Goal: Task Accomplishment & Management: Manage account settings

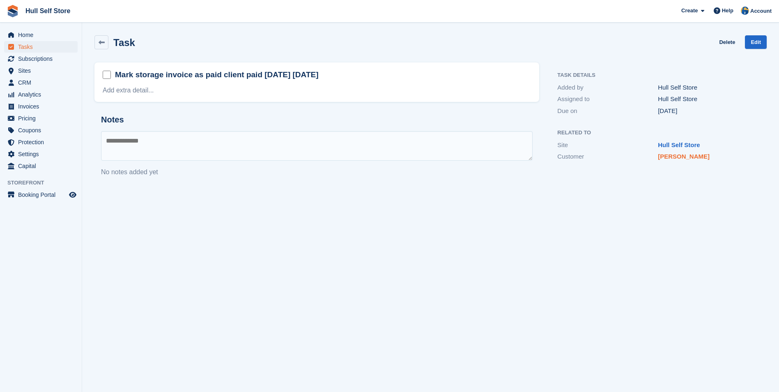
click at [681, 153] on link "Kelly Hinchliffe" at bounding box center [684, 156] width 52 height 7
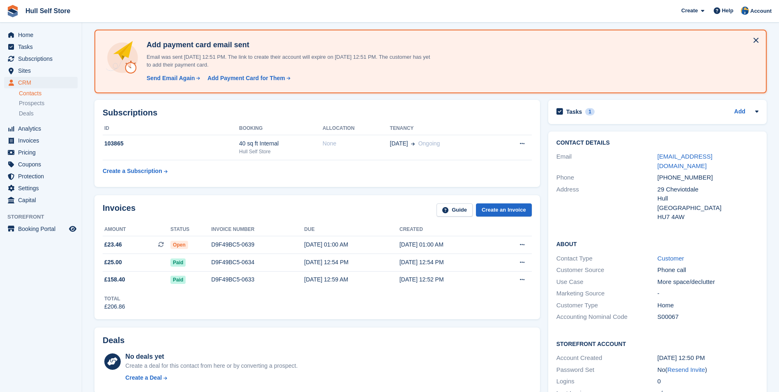
scroll to position [82, 0]
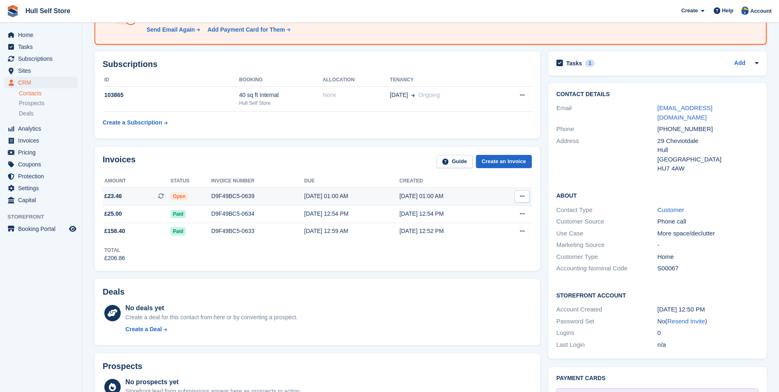
click at [189, 200] on div "Open" at bounding box center [190, 196] width 41 height 9
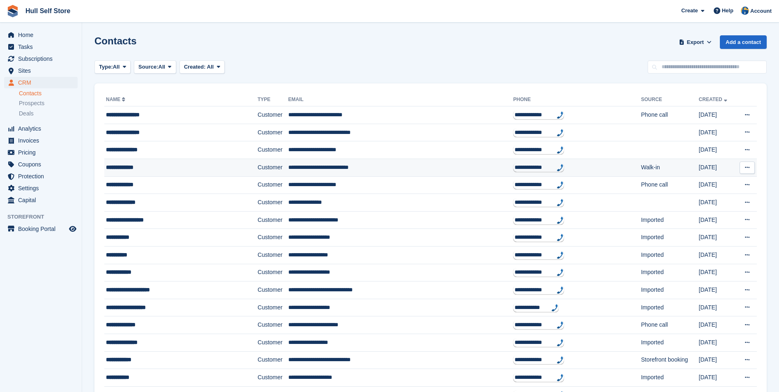
click at [175, 172] on td "**********" at bounding box center [180, 168] width 153 height 18
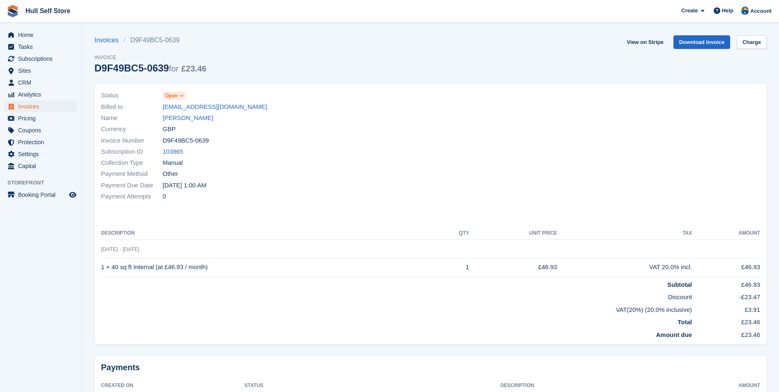
click at [177, 96] on span "Open" at bounding box center [171, 95] width 13 height 7
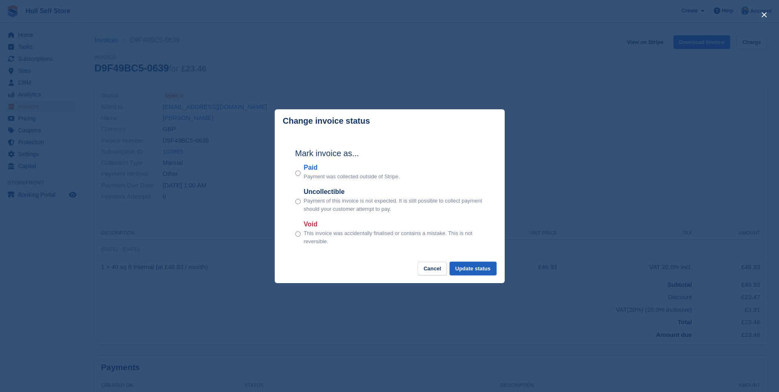
click at [460, 272] on button "Update status" at bounding box center [473, 269] width 47 height 14
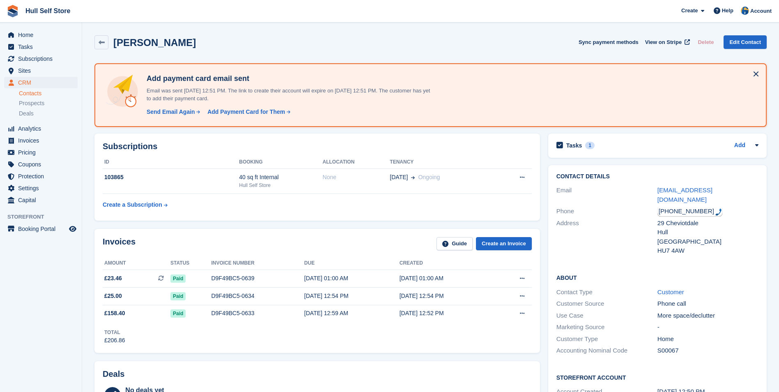
scroll to position [82, 0]
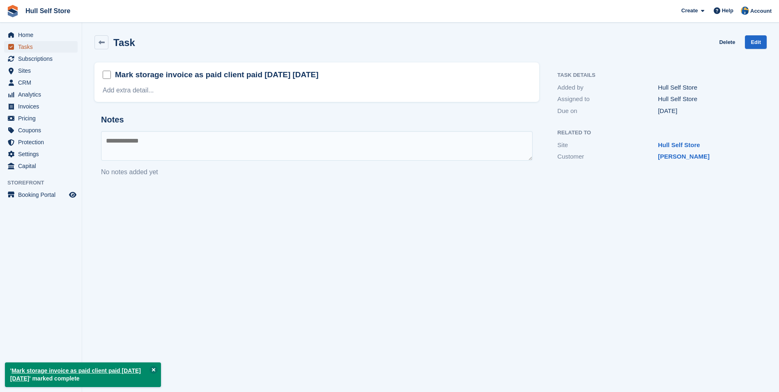
click at [8, 46] on icon "menu" at bounding box center [11, 47] width 6 height 6
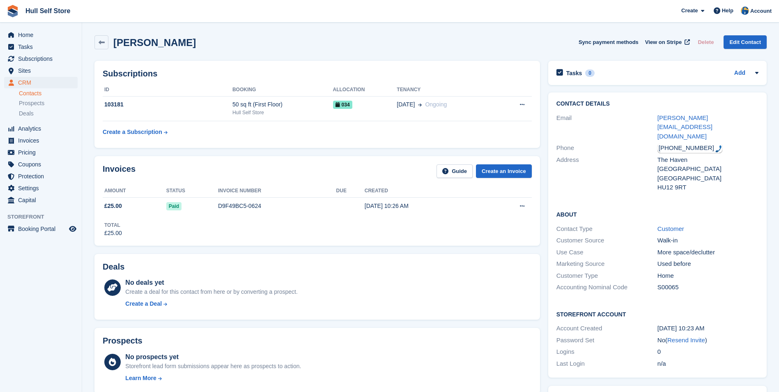
click at [403, 39] on div "[PERSON_NAME] Sync payment methods View on Stripe Delete Edit Contact" at bounding box center [430, 42] width 673 height 14
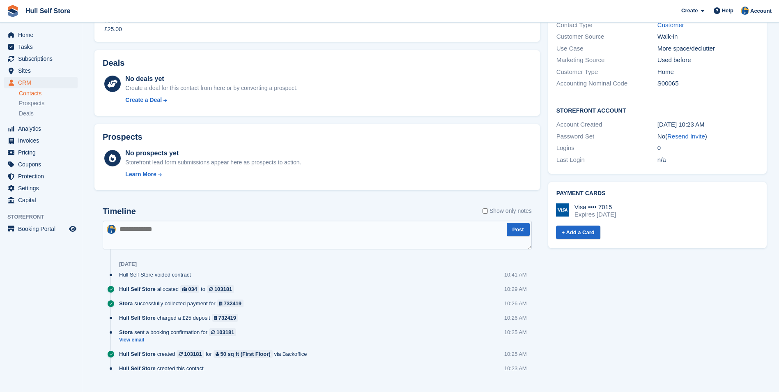
scroll to position [220, 0]
